Goal: Task Accomplishment & Management: Manage account settings

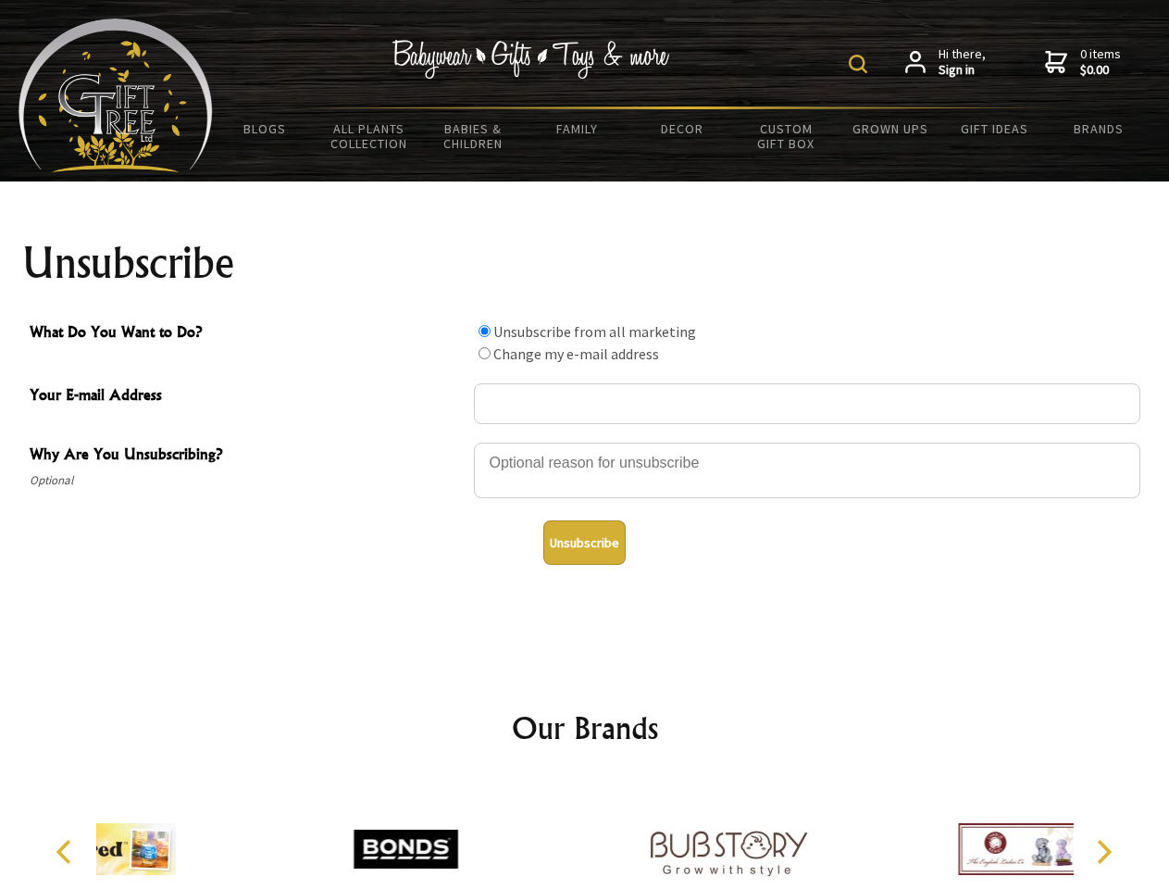
click at [861, 64] on img at bounding box center [858, 64] width 19 height 19
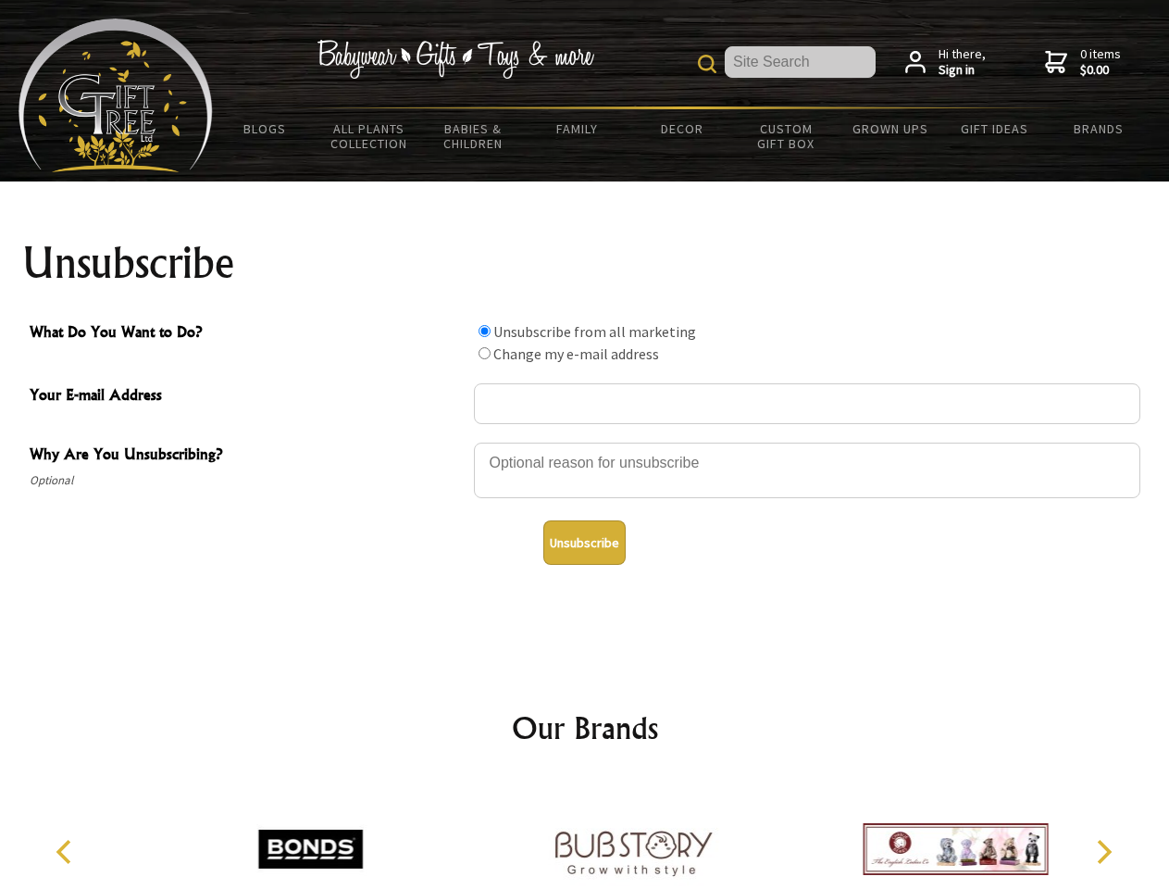
click at [585, 442] on div at bounding box center [807, 473] width 667 height 65
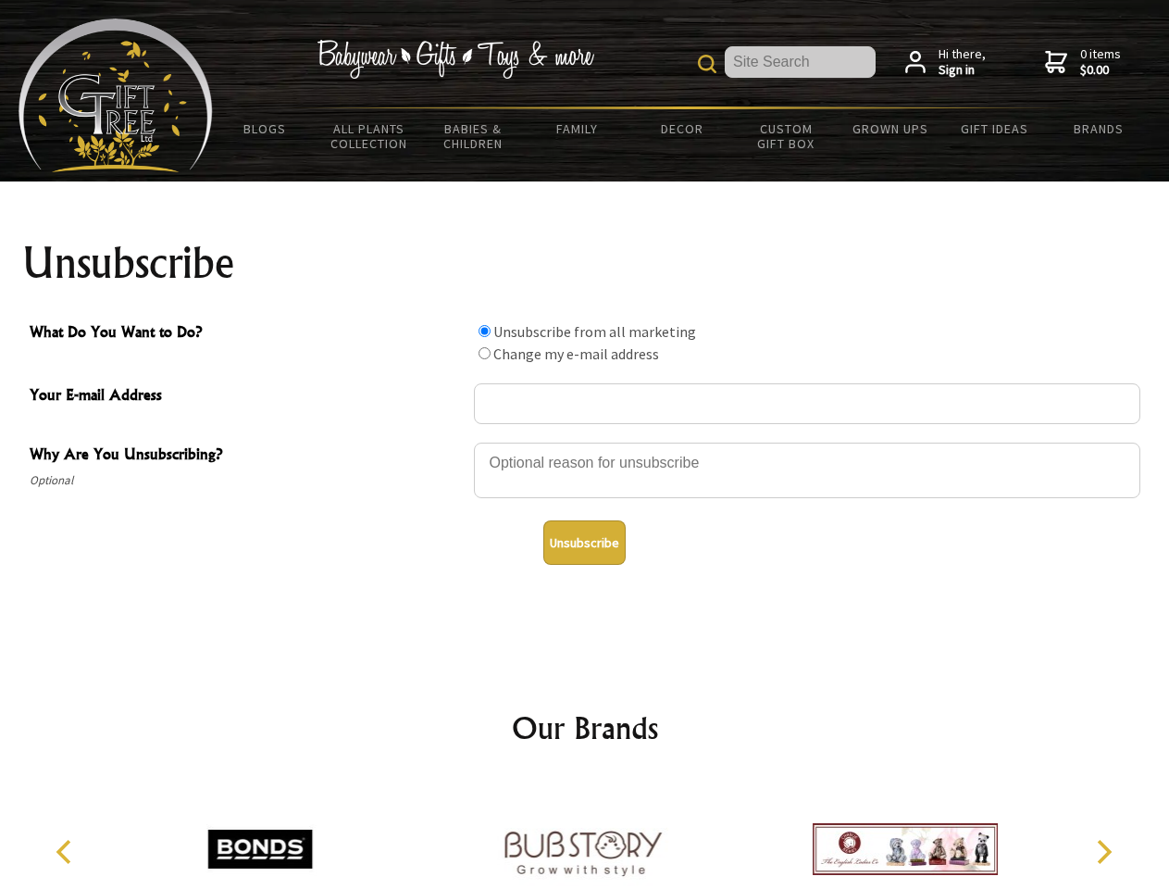
click at [484, 331] on input "What Do You Want to Do?" at bounding box center [485, 331] width 12 height 12
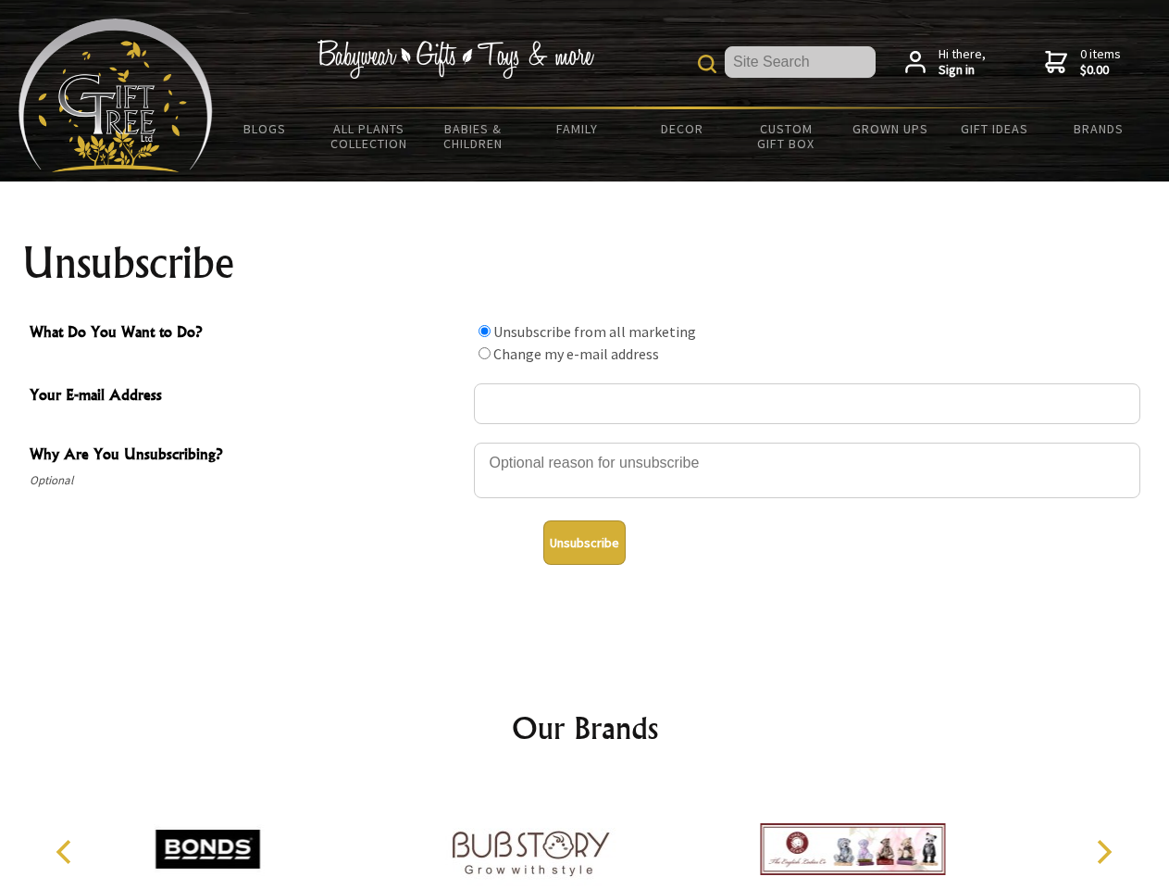
click at [484, 353] on input "What Do You Want to Do?" at bounding box center [485, 353] width 12 height 12
radio input "true"
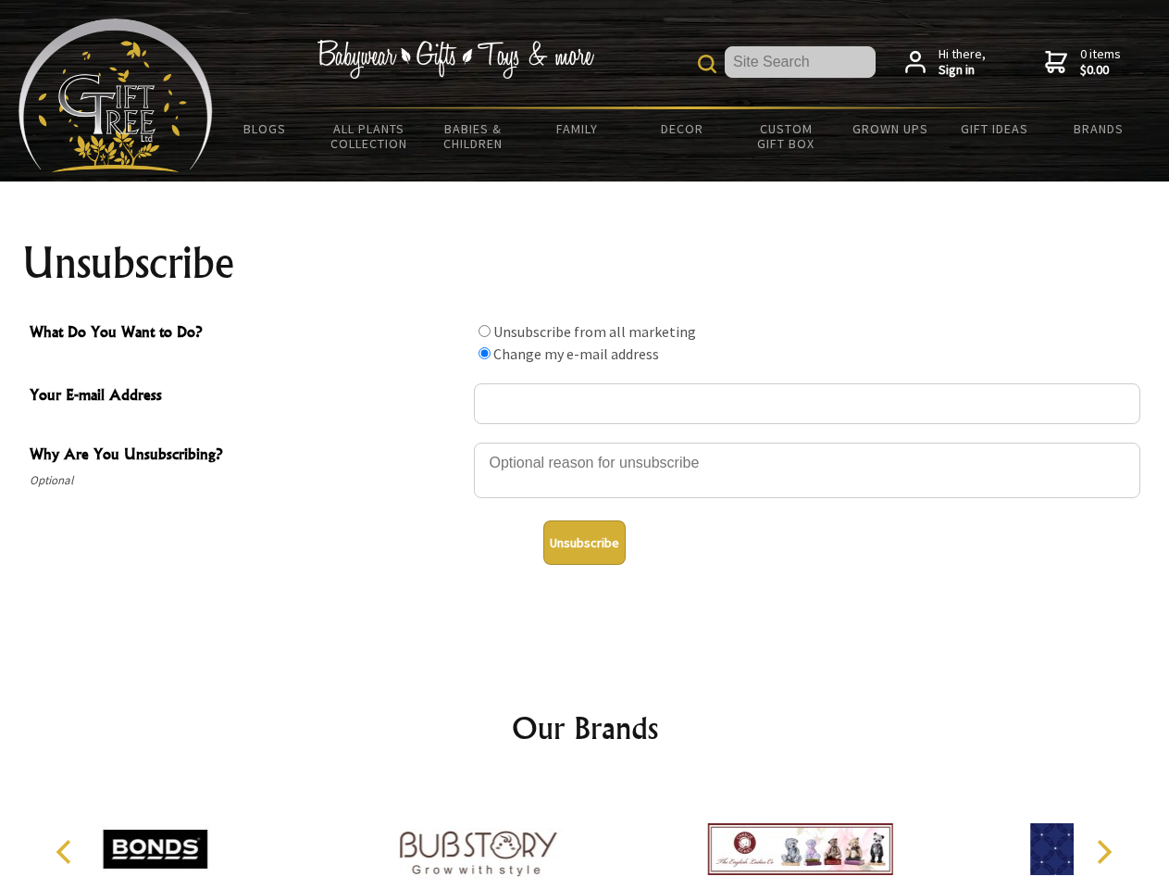
click at [584, 543] on button "Unsubscribe" at bounding box center [584, 542] width 82 height 44
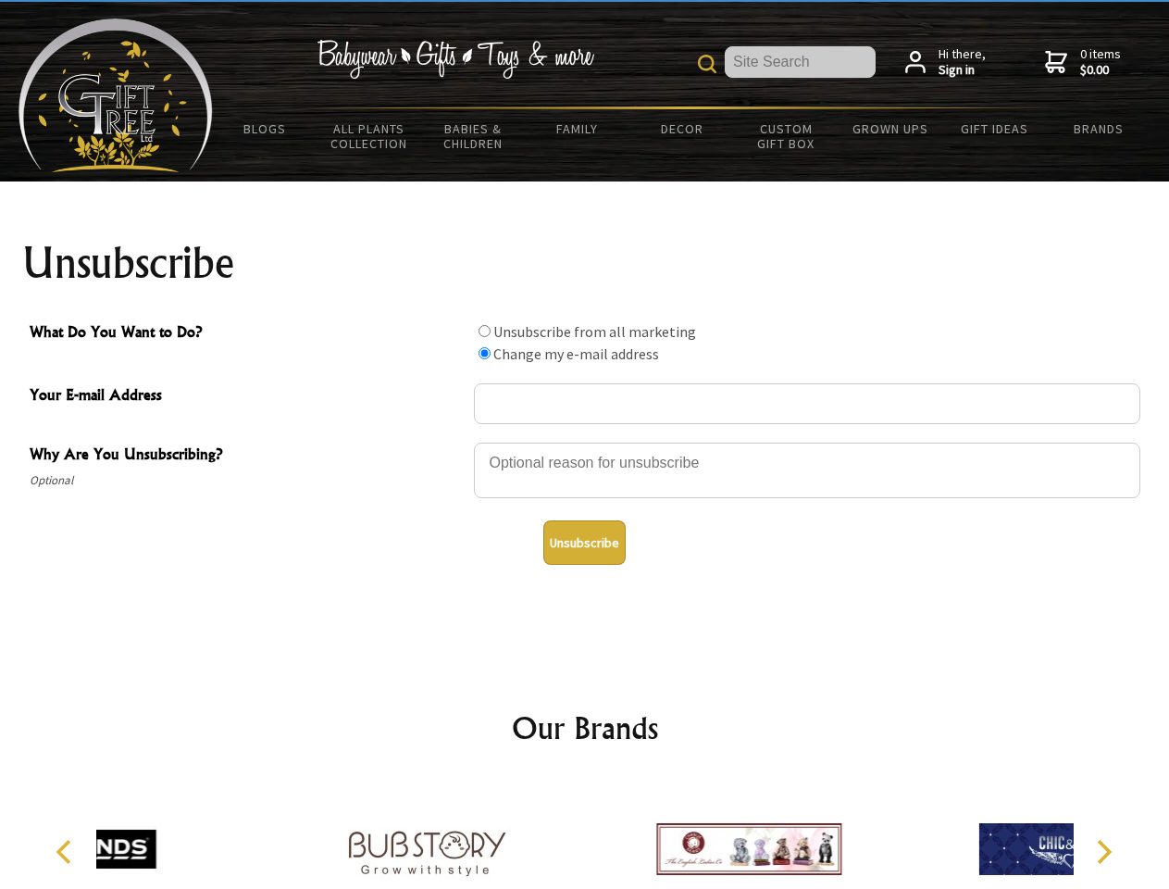
click at [588, 834] on div at bounding box center [749, 852] width 322 height 144
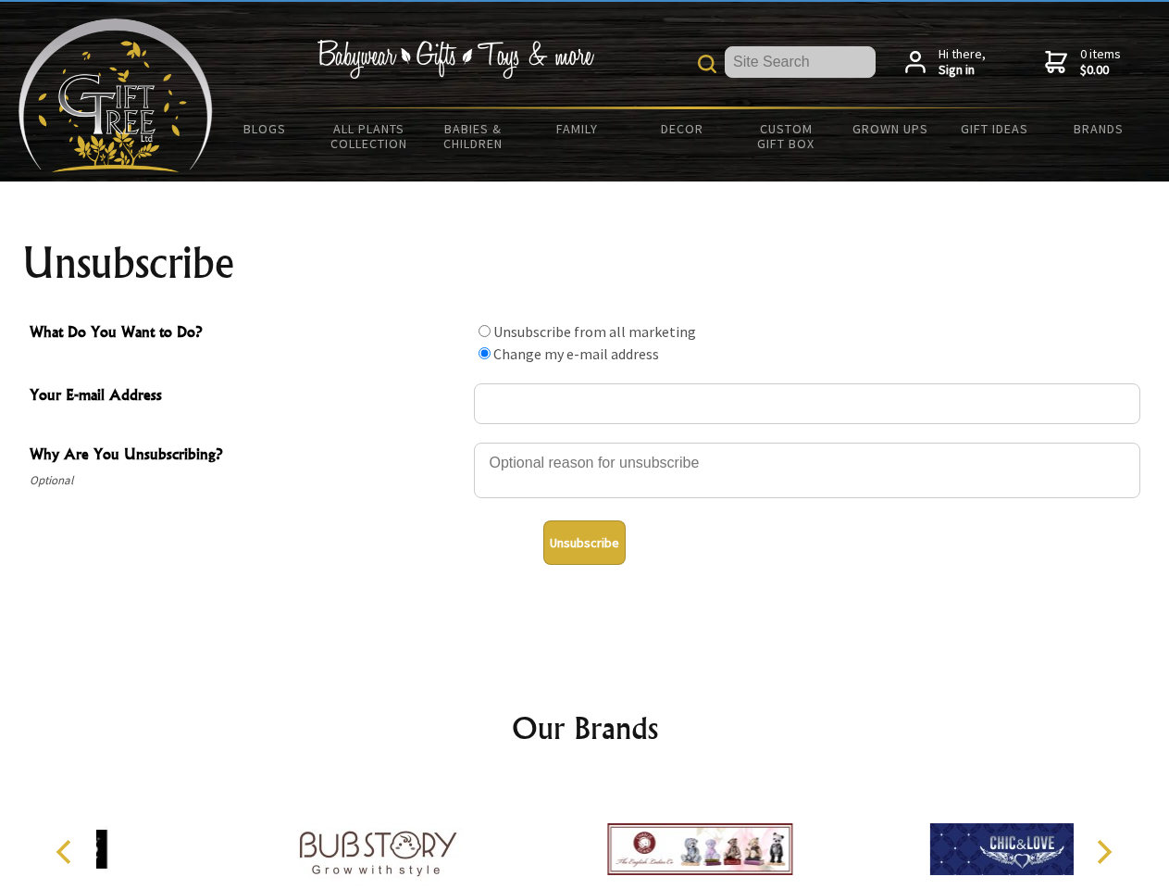
click at [67, 852] on icon "Previous" at bounding box center [66, 852] width 24 height 24
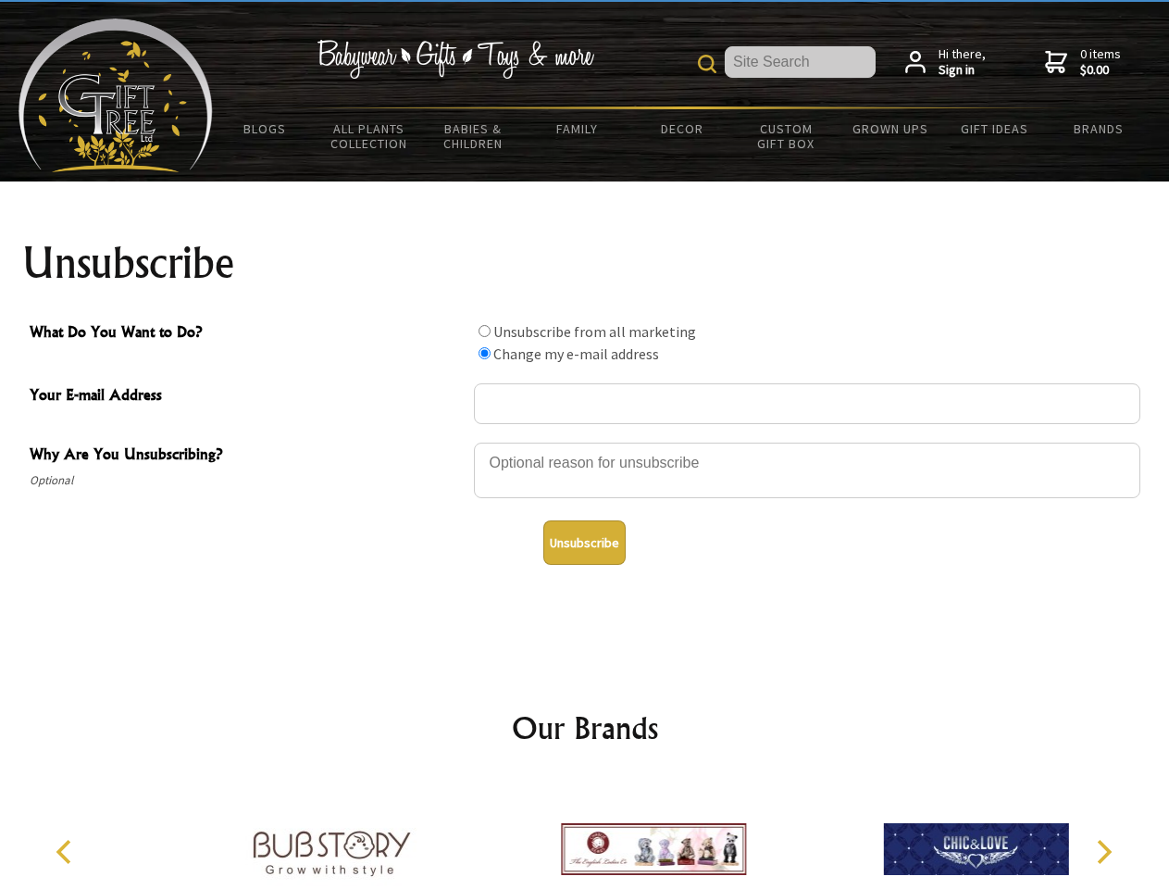
click at [1104, 852] on icon "Next" at bounding box center [1103, 852] width 24 height 24
